Goal: Task Accomplishment & Management: Manage account settings

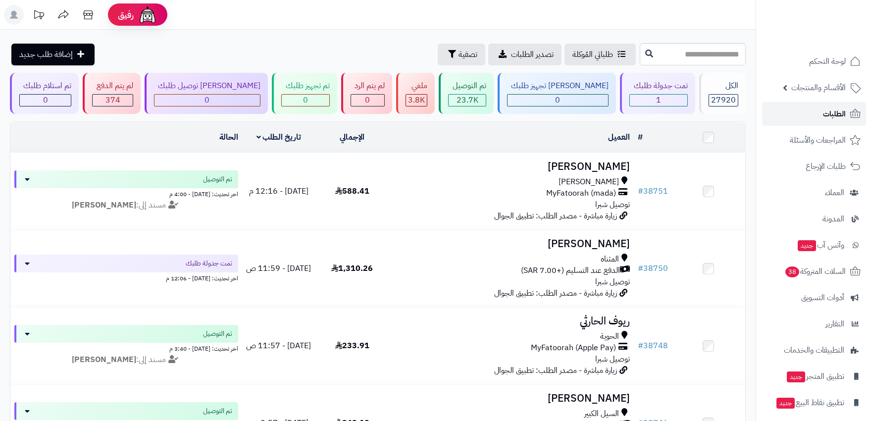
click at [850, 110] on icon at bounding box center [856, 114] width 12 height 12
click at [809, 88] on span "الأقسام والمنتجات" at bounding box center [819, 88] width 54 height 14
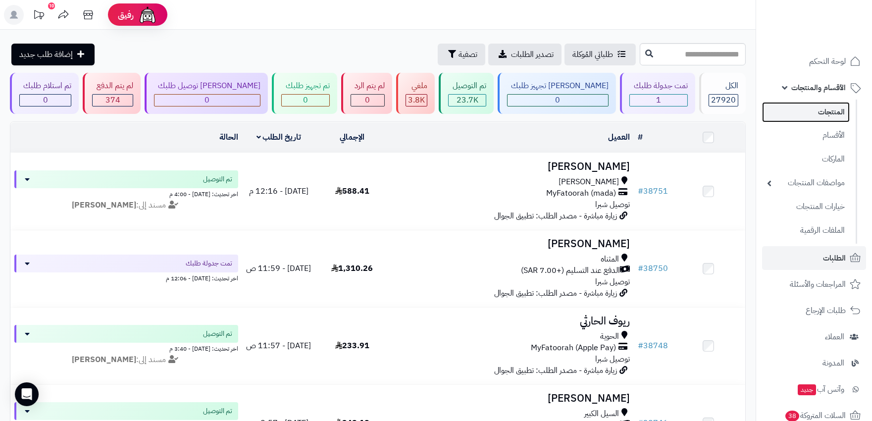
click at [814, 107] on link "المنتجات" at bounding box center [806, 112] width 88 height 20
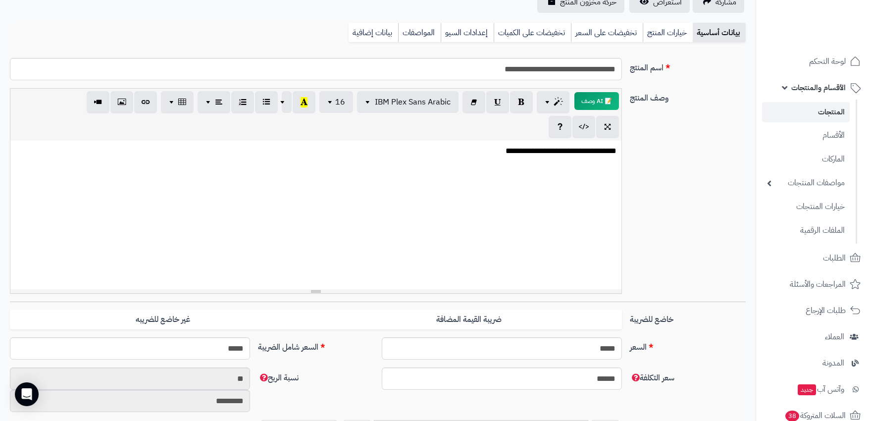
scroll to position [110, 0]
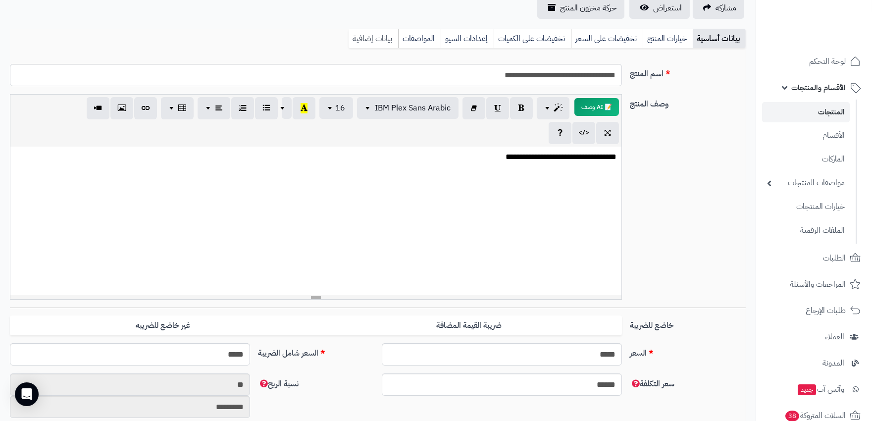
click at [382, 42] on link "بيانات إضافية" at bounding box center [374, 39] width 50 height 20
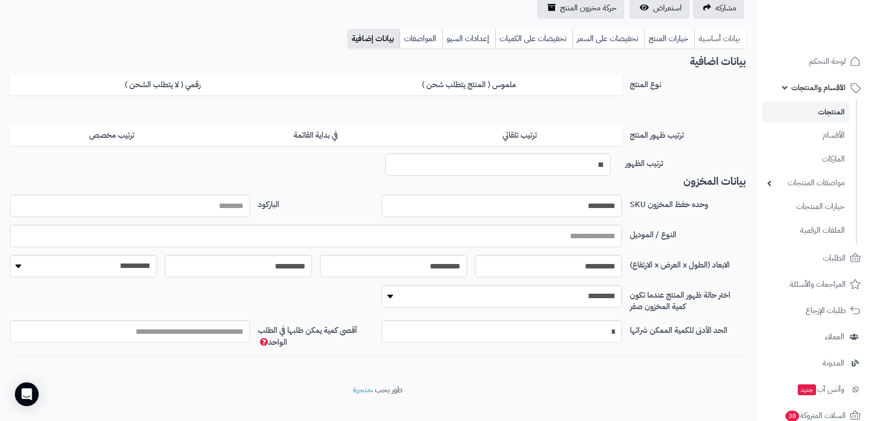
click at [702, 42] on link "بيانات أساسية" at bounding box center [721, 39] width 52 height 20
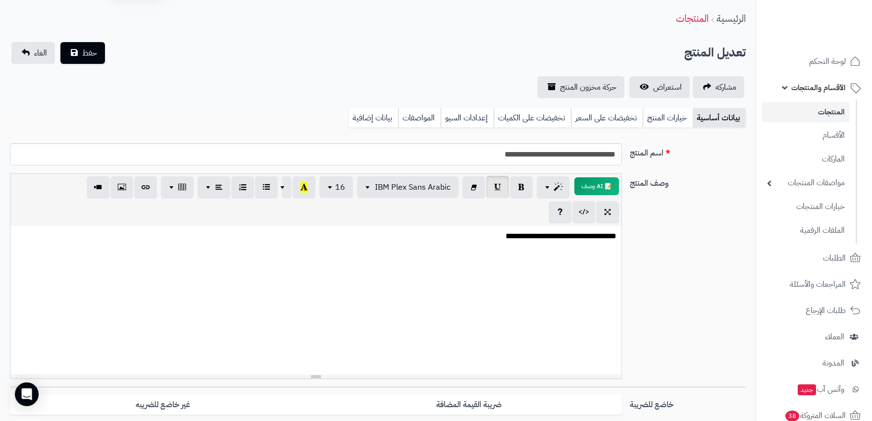
scroll to position [0, 0]
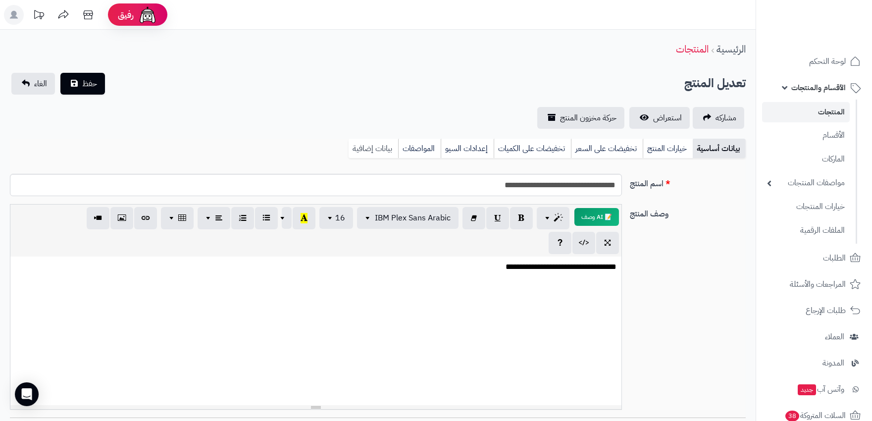
click at [370, 145] on link "بيانات إضافية" at bounding box center [374, 149] width 50 height 20
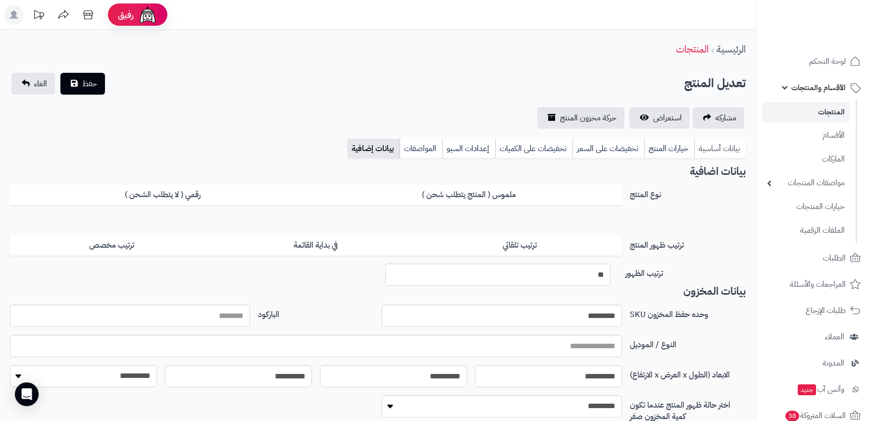
click at [710, 153] on link "بيانات أساسية" at bounding box center [721, 149] width 52 height 20
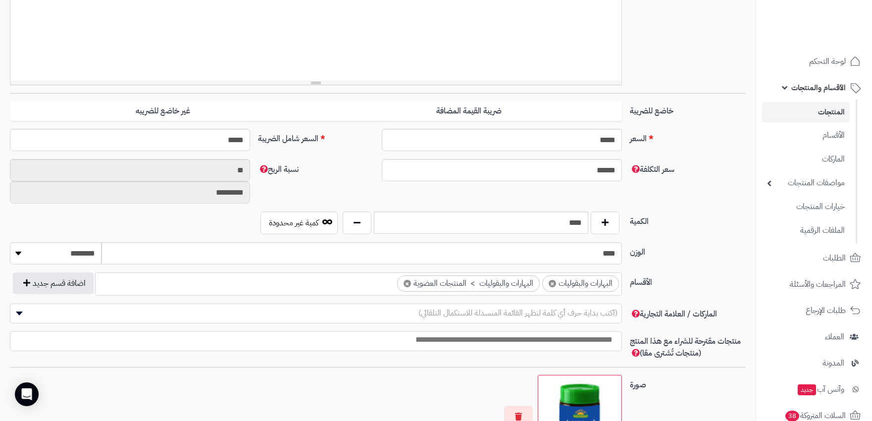
scroll to position [440, 0]
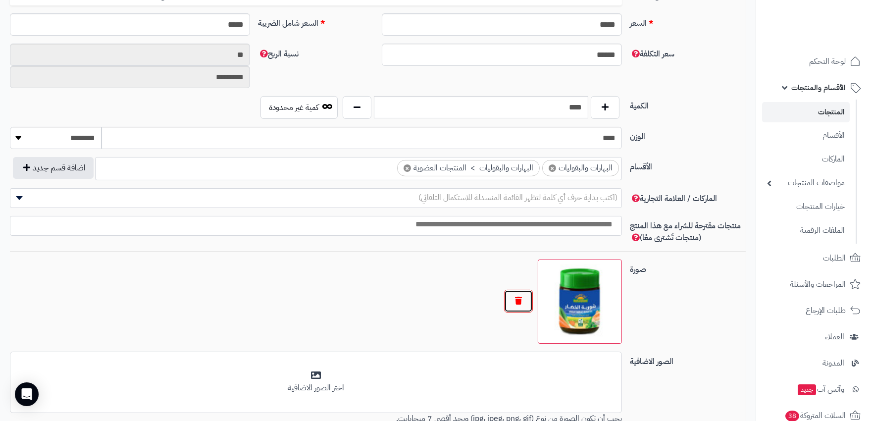
click at [514, 305] on button "button" at bounding box center [518, 301] width 29 height 23
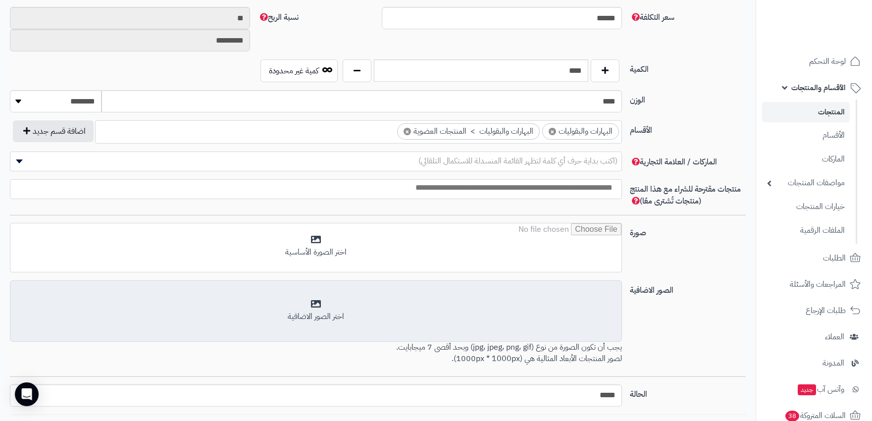
scroll to position [546, 0]
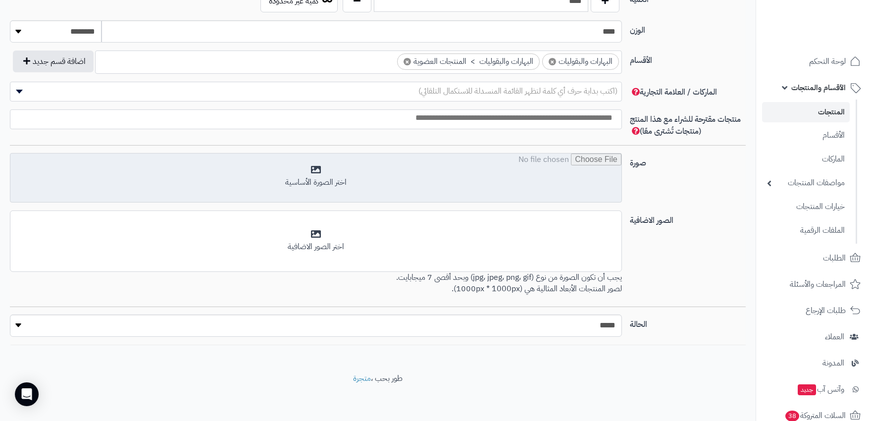
click at [435, 176] on input "file" at bounding box center [315, 179] width 611 height 50
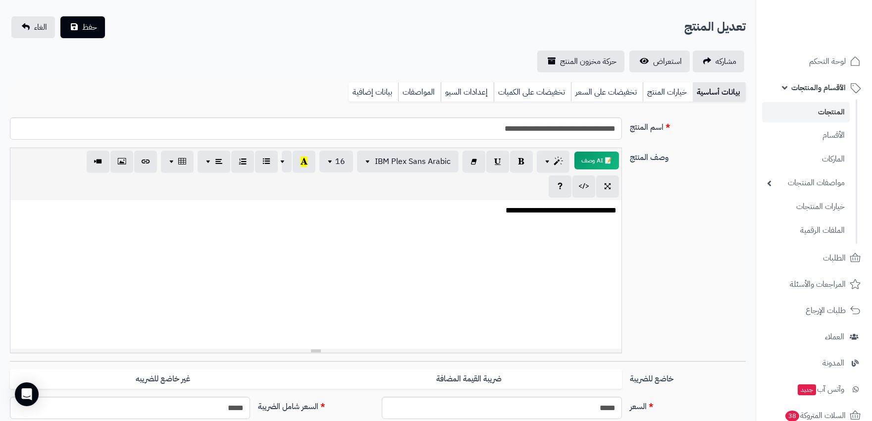
scroll to position [0, 0]
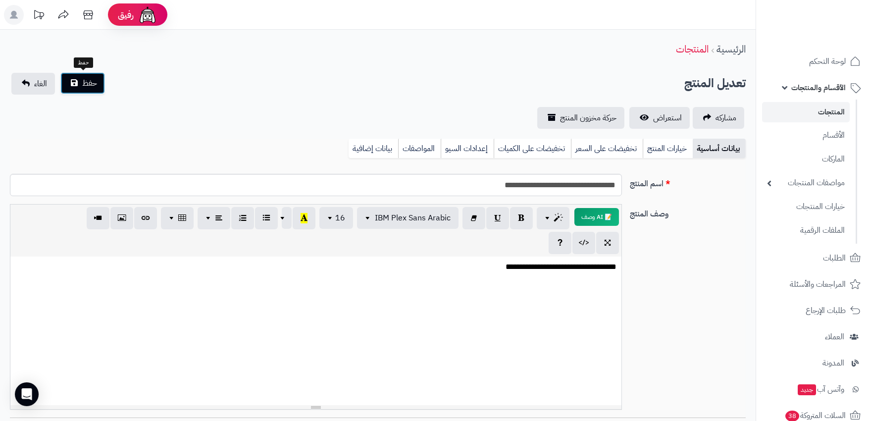
click at [86, 82] on span "حفظ" at bounding box center [89, 83] width 15 height 12
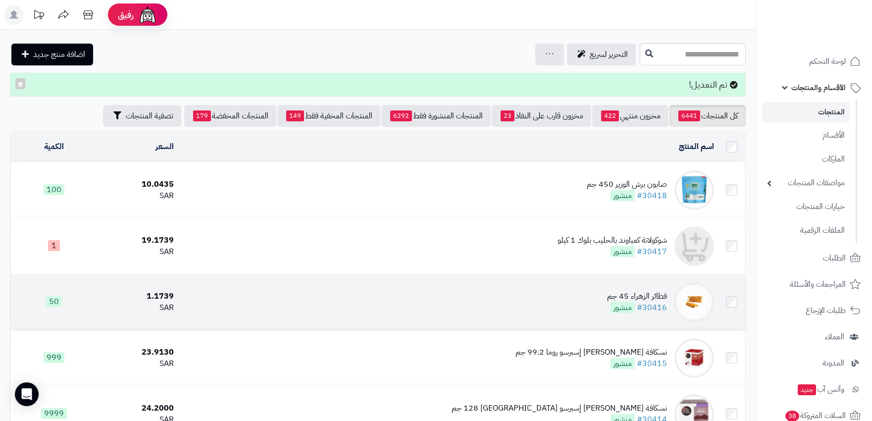
click at [653, 293] on div "فطائر الزهراء 45 جم" at bounding box center [637, 296] width 60 height 11
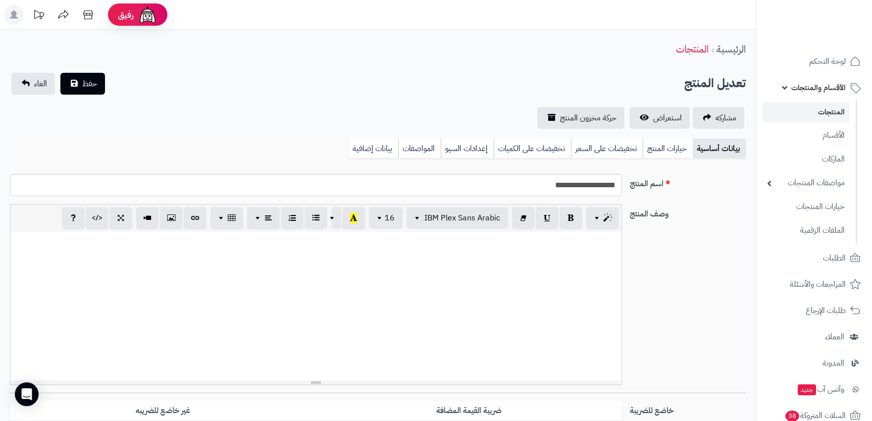
select select
click at [382, 145] on link "بيانات إضافية" at bounding box center [374, 149] width 50 height 20
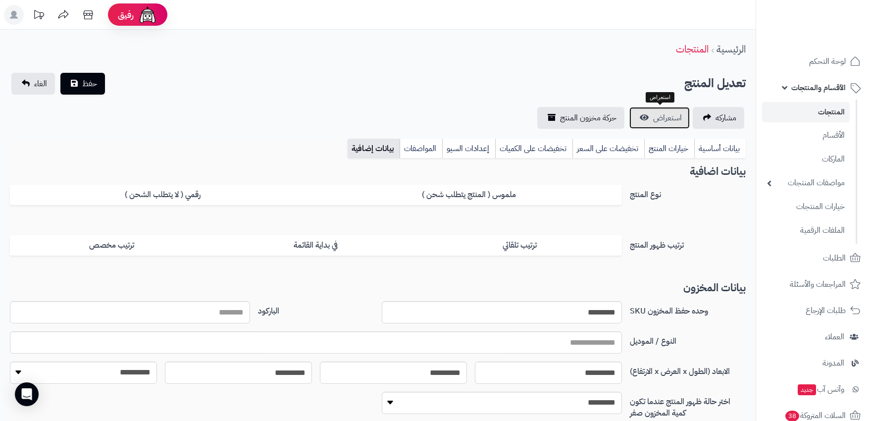
click at [675, 114] on span "استعراض" at bounding box center [667, 118] width 29 height 12
click at [836, 111] on link "المنتجات" at bounding box center [806, 112] width 88 height 20
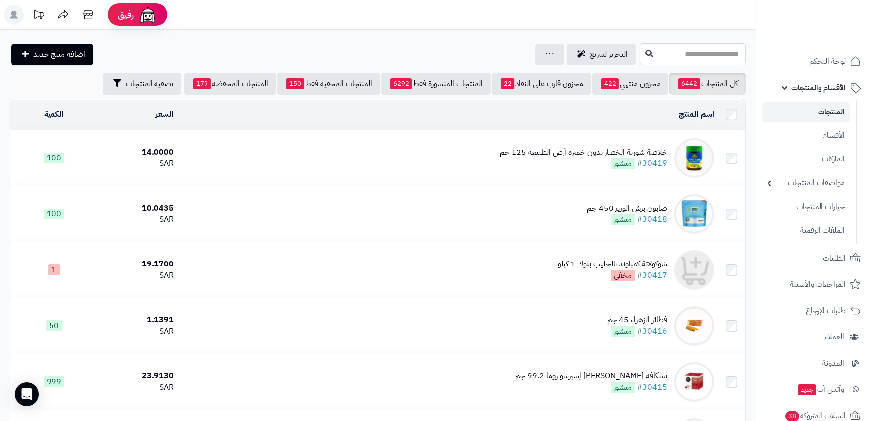
click at [834, 107] on link "المنتجات" at bounding box center [806, 112] width 88 height 20
click at [833, 82] on span "الأقسام والمنتجات" at bounding box center [819, 88] width 54 height 14
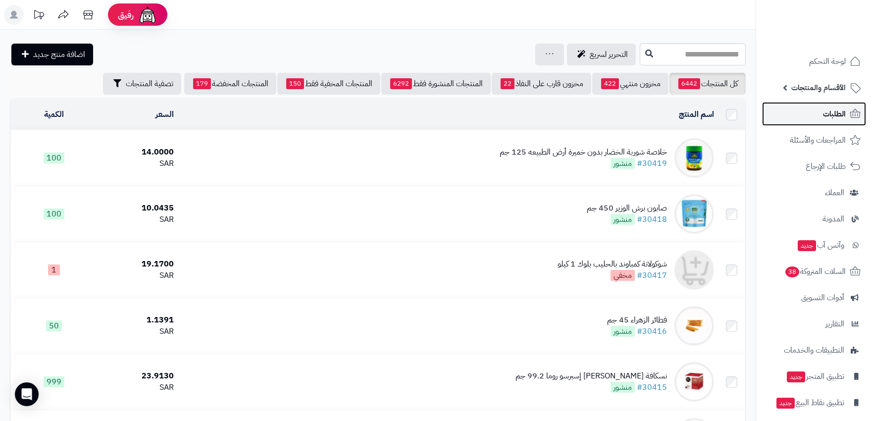
click at [825, 116] on span "الطلبات" at bounding box center [834, 114] width 23 height 14
